Goal: Task Accomplishment & Management: Complete application form

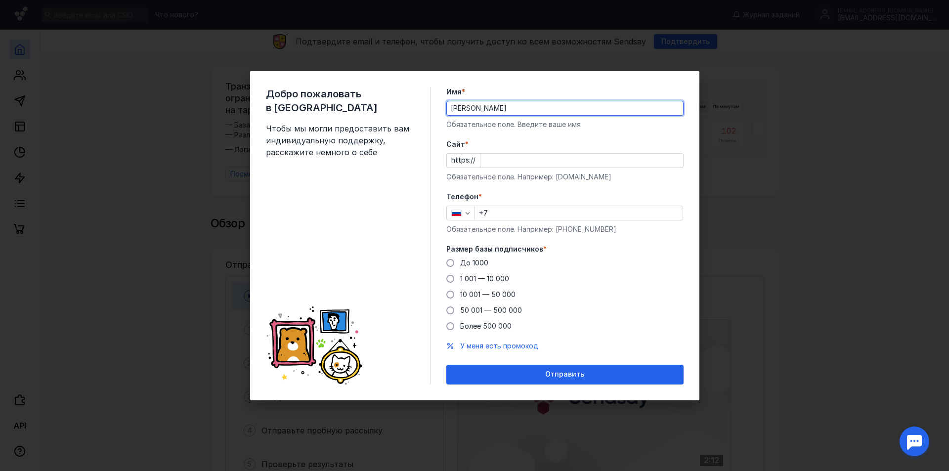
type input "[PERSON_NAME]"
click at [535, 164] on input "Cайт *" at bounding box center [581, 161] width 203 height 14
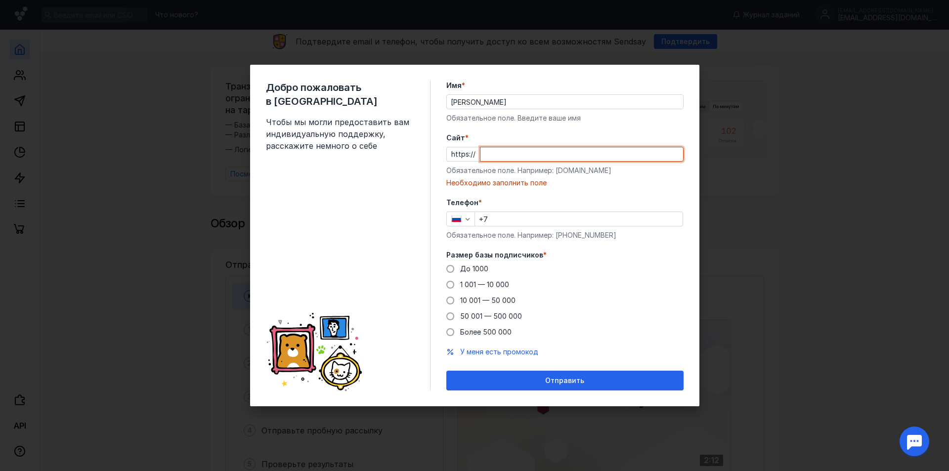
click at [519, 155] on input "Cайт *" at bounding box center [581, 154] width 203 height 14
paste input "[DOMAIN_NAME][URL]"
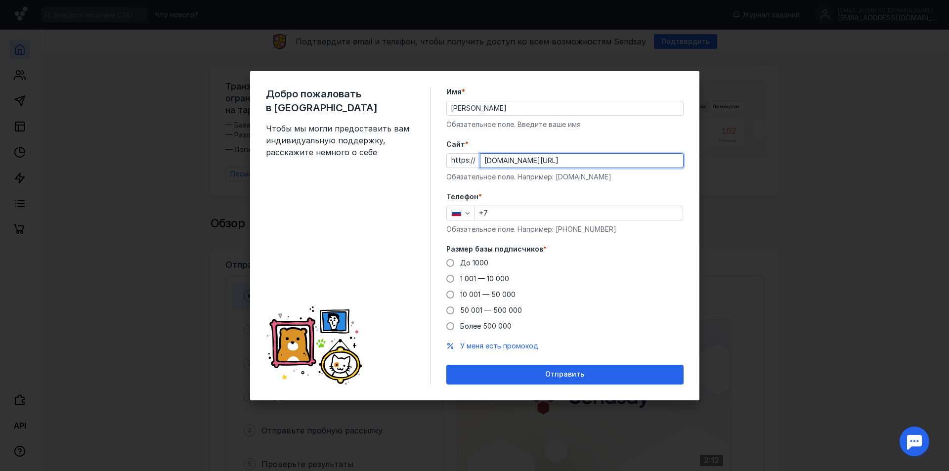
scroll to position [0, 97]
drag, startPoint x: 514, startPoint y: 161, endPoint x: 765, endPoint y: 170, distance: 251.2
click at [765, 170] on div "Добро пожаловать в Sendsay Чтобы мы могли предоставить вам индивидуальную подде…" at bounding box center [474, 235] width 949 height 471
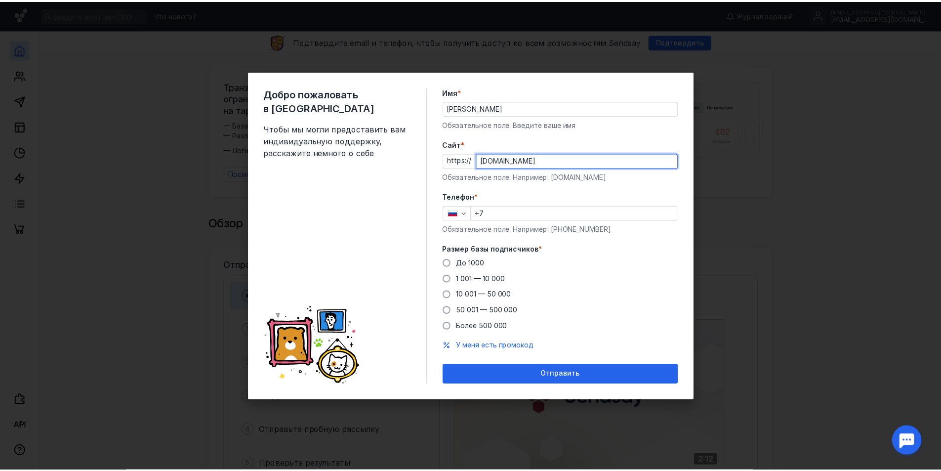
scroll to position [0, 0]
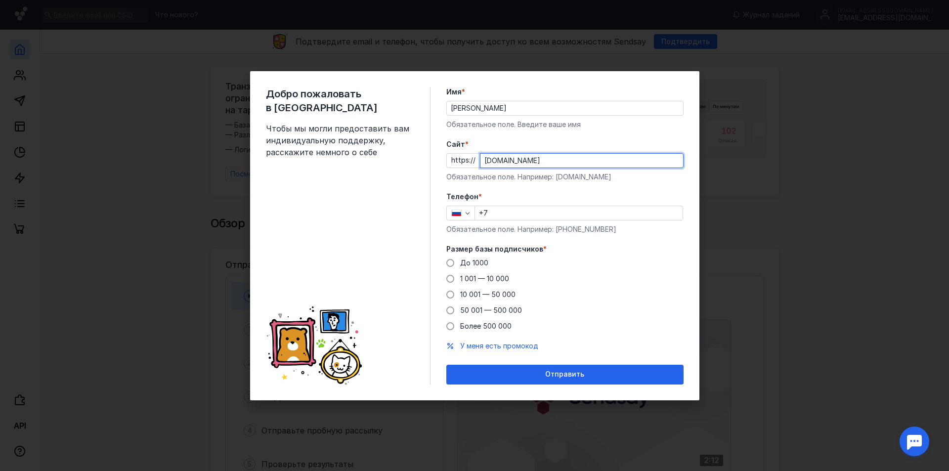
type input "[DOMAIN_NAME]"
click at [552, 187] on form "Имя * [PERSON_NAME] поле. Введите ваше имя [PERSON_NAME] * https:// [DOMAIN_NAM…" at bounding box center [564, 235] width 237 height 297
click at [509, 216] on input "+7" at bounding box center [579, 213] width 208 height 14
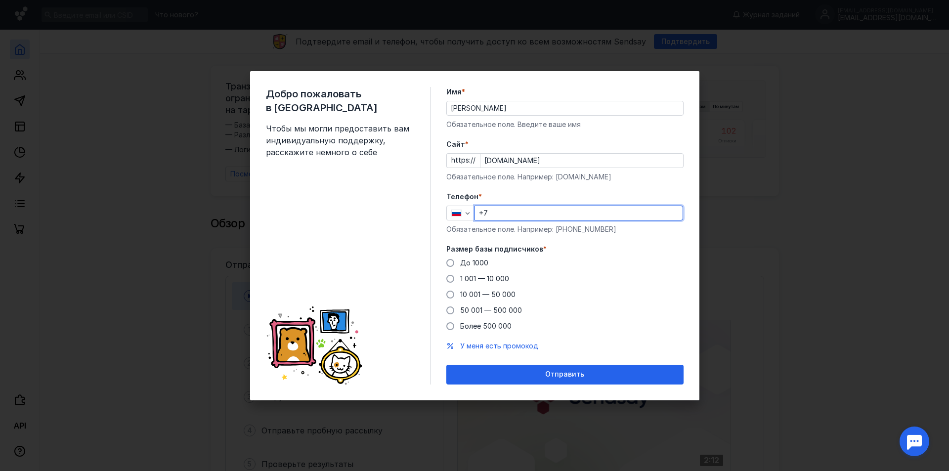
paste input "[PHONE_NUMBER]"
click at [536, 213] on input "[PHONE_NUMBER]" at bounding box center [579, 213] width 208 height 14
click at [558, 210] on input "[PHONE_NUMBER]" at bounding box center [579, 213] width 208 height 14
type input "[PHONE_NUMBER]"
click at [453, 311] on span at bounding box center [450, 310] width 8 height 8
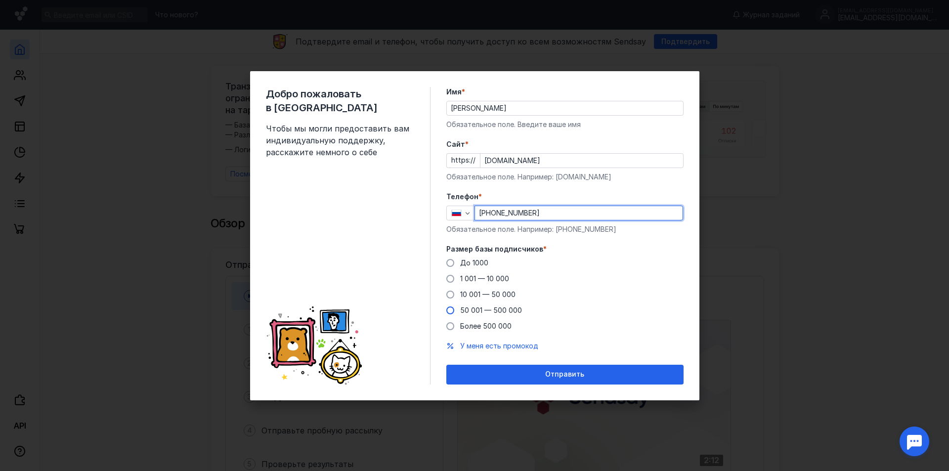
click at [0, 0] on input "50 001 — 500 000" at bounding box center [0, 0] width 0 height 0
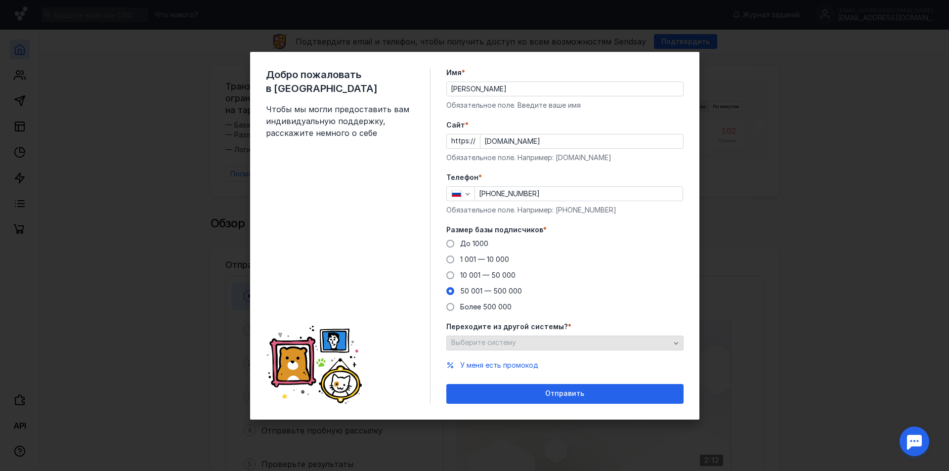
click at [534, 343] on div "Выберите систему" at bounding box center [561, 342] width 224 height 8
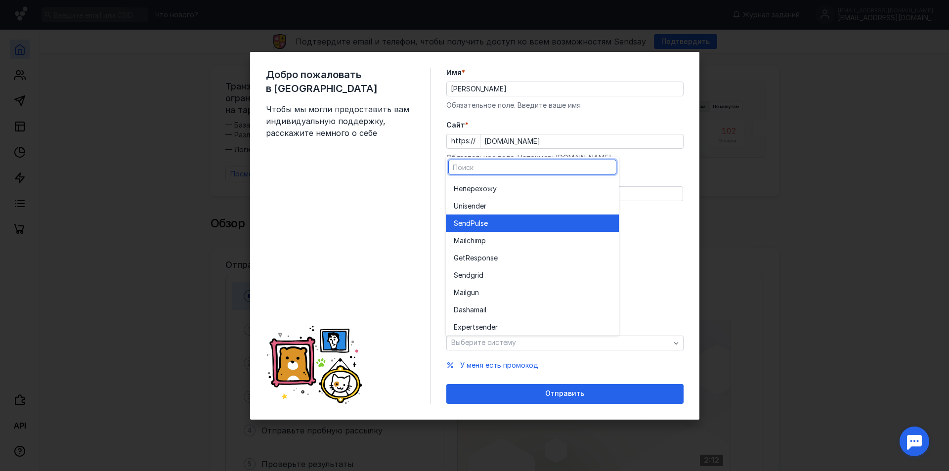
click at [489, 223] on div "SendPuls e" at bounding box center [532, 223] width 157 height 10
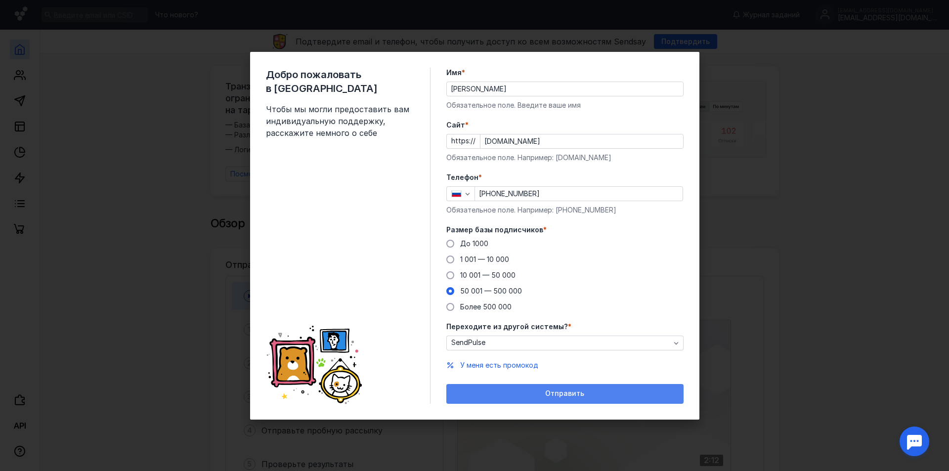
click at [546, 393] on span "Отправить" at bounding box center [564, 393] width 39 height 8
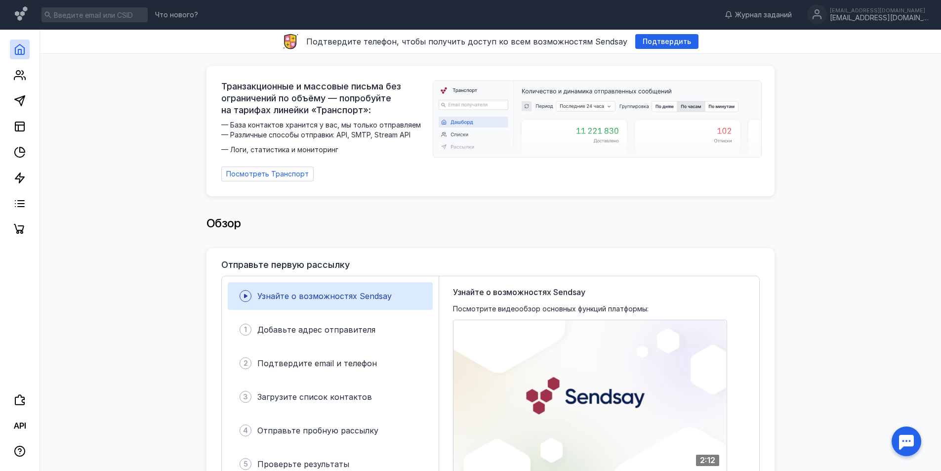
click at [660, 32] on div "Подтвердите телефон, чтобы получить доступ ко всем возможностям Sendsay Подтвер…" at bounding box center [490, 42] width 901 height 24
click at [659, 32] on div "Подтвердите телефон, чтобы получить доступ ко всем возможностям Sendsay Подтвер…" at bounding box center [490, 42] width 901 height 24
click at [659, 37] on div "Подтвердить" at bounding box center [666, 41] width 63 height 15
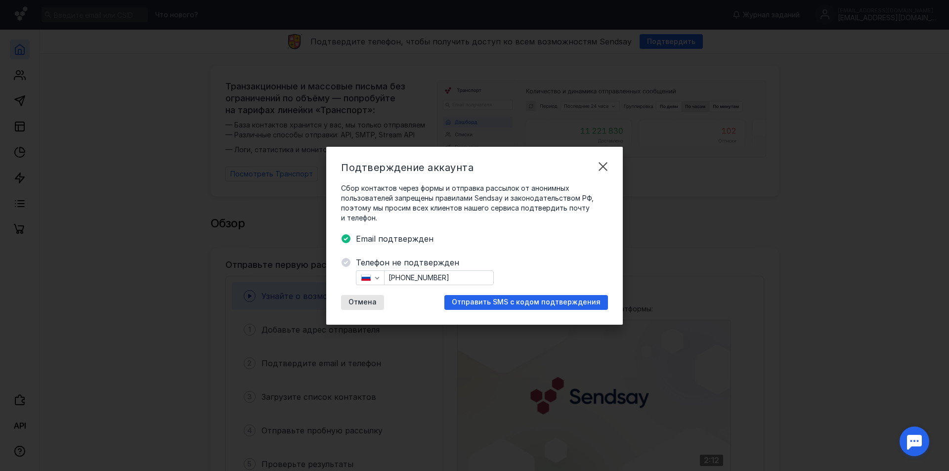
click at [384, 202] on span "Сбор контактов через формы и отправка рассылок от анонимных пользователей запре…" at bounding box center [474, 203] width 267 height 40
click at [514, 298] on span "Отправить SMS с кодом подтверждения" at bounding box center [526, 302] width 149 height 8
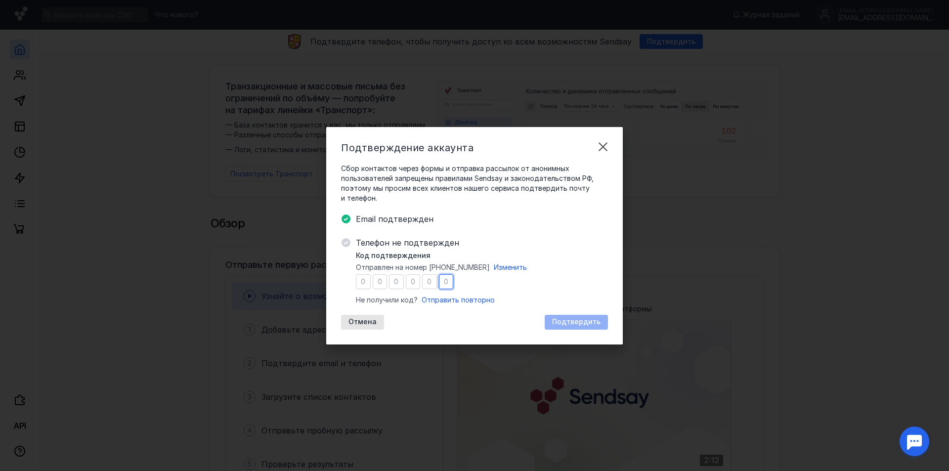
type input "3"
type input "8"
type input "6"
type input "4"
type input "9"
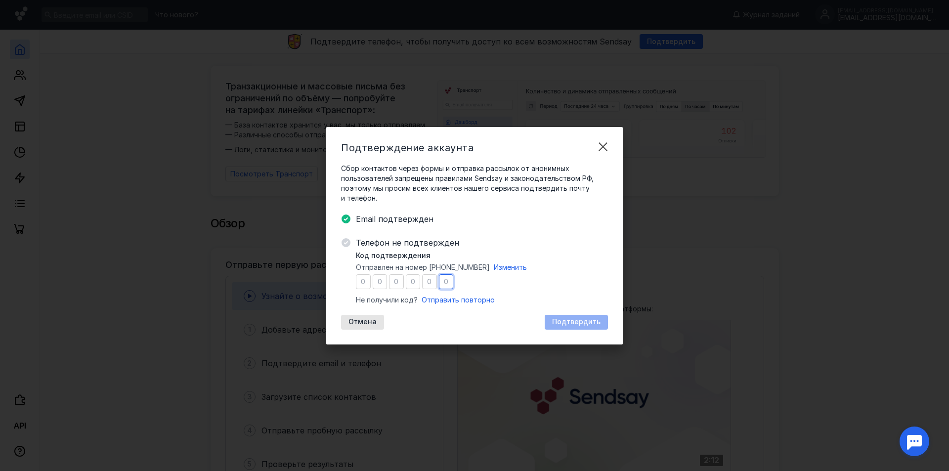
type input "6"
click at [572, 320] on span "Подтвердить" at bounding box center [576, 322] width 48 height 8
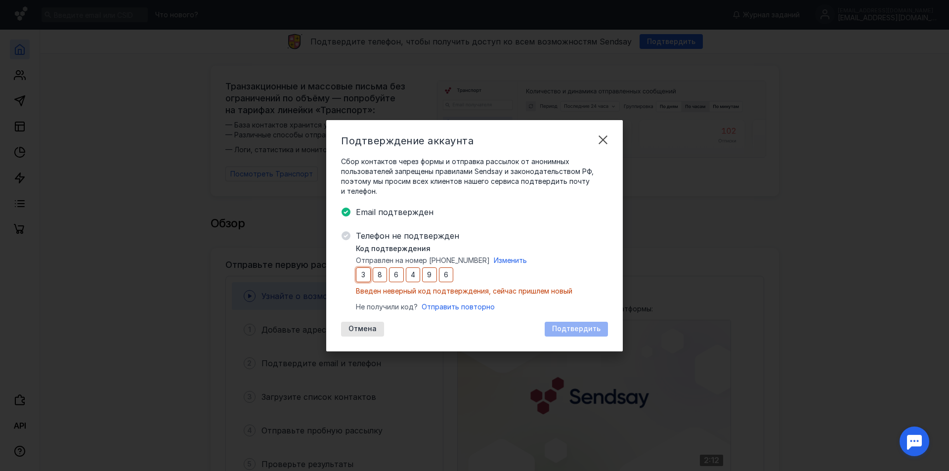
type input "6"
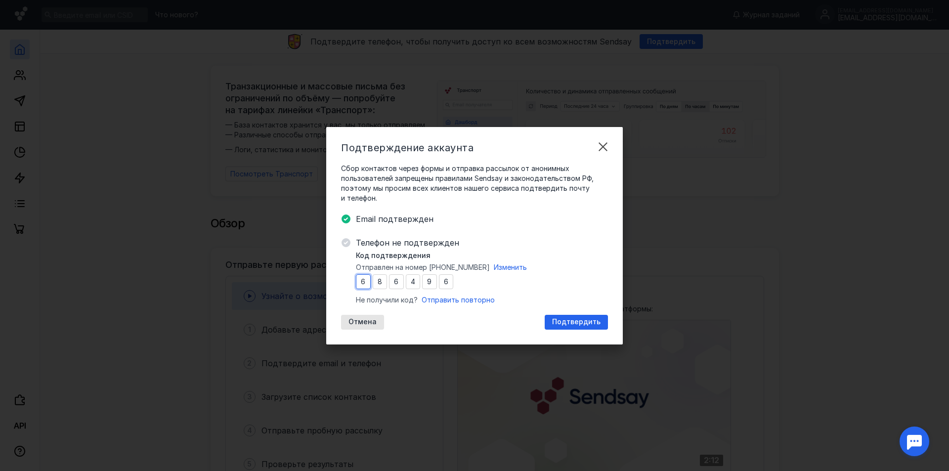
type input "6"
type input "4"
type input "9"
type input "6"
type input "4"
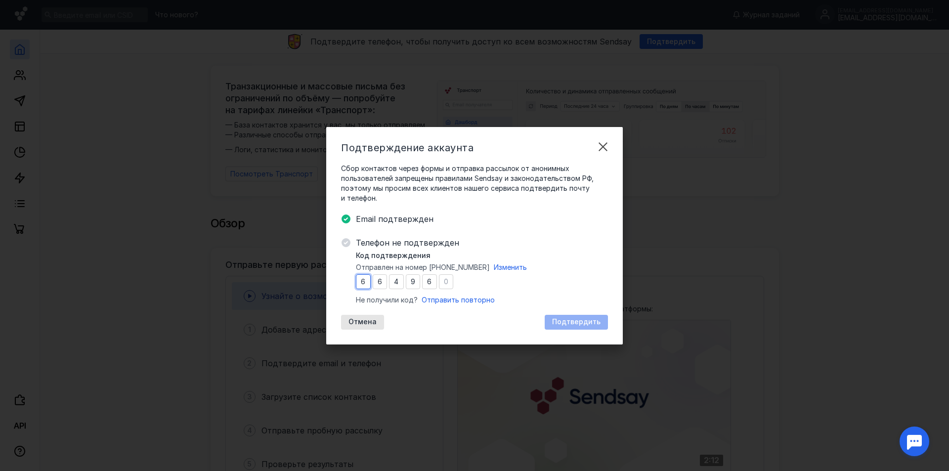
type input "9"
type input "6"
type input "4"
type input "9"
type input "6"
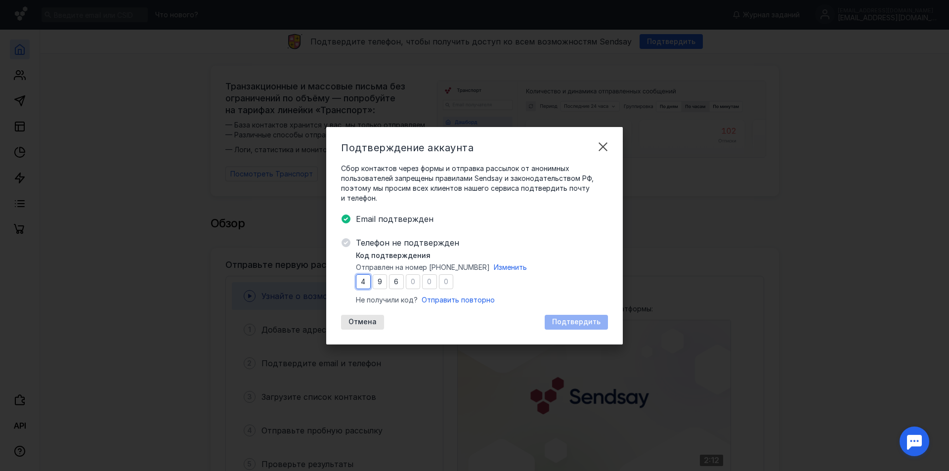
type input "9"
type input "6"
type input "8"
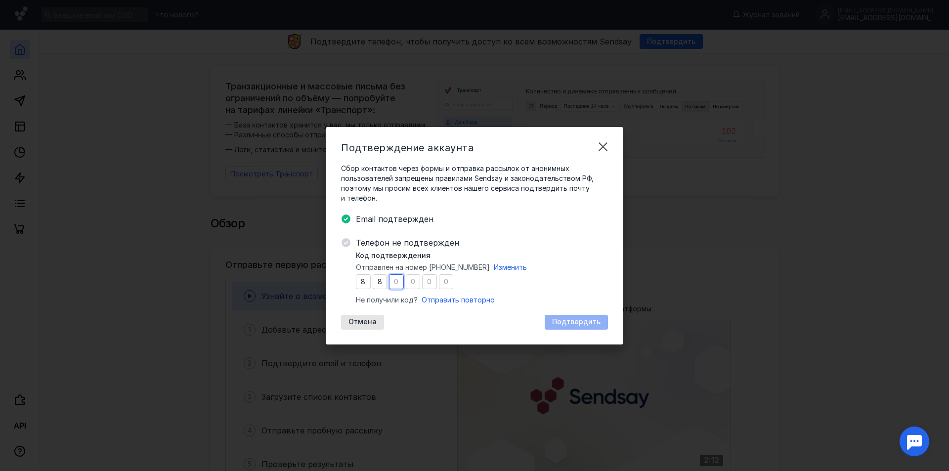
type input "0"
type input "5"
type input "3"
type input "9"
click at [597, 321] on span "Подтвердить" at bounding box center [576, 322] width 48 height 8
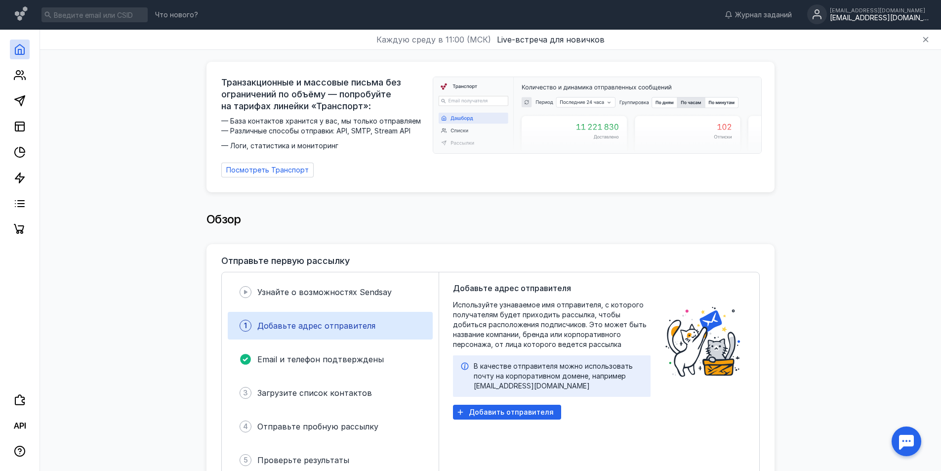
click at [898, 19] on div "[EMAIL_ADDRESS][DOMAIN_NAME]" at bounding box center [879, 18] width 99 height 8
